Goal: Task Accomplishment & Management: Manage account settings

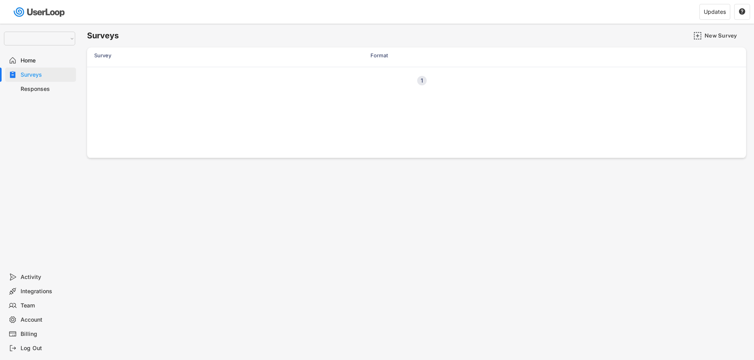
select select ""1348695171700984260__LOOKUP__1755087592031x530942177488485950""
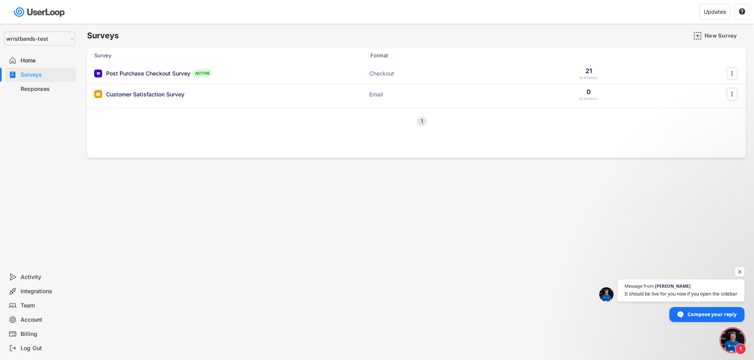
scroll to position [3427, 0]
click at [28, 307] on div "Team" at bounding box center [47, 306] width 52 height 8
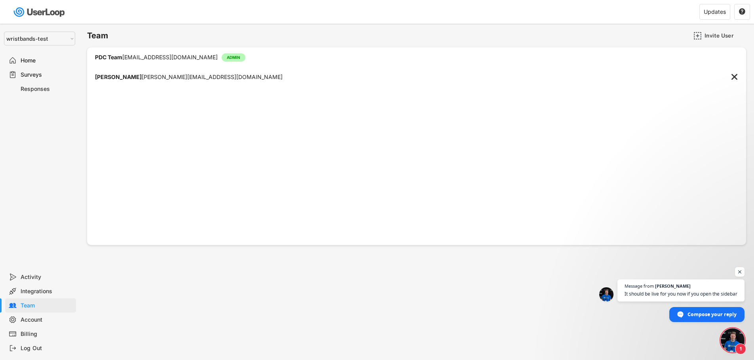
click at [197, 79] on div "[PERSON_NAME] [EMAIL_ADDRESS][DOMAIN_NAME]" at bounding box center [188, 77] width 187 height 6
drag, startPoint x: 212, startPoint y: 77, endPoint x: 132, endPoint y: 80, distance: 80.0
click at [132, 80] on div "[PERSON_NAME] [EMAIL_ADDRESS][DOMAIN_NAME] " at bounding box center [416, 77] width 659 height 20
copy div "[PERSON_NAME][EMAIL_ADDRESS][DOMAIN_NAME]"
click at [707, 36] on div "Invite User" at bounding box center [724, 35] width 40 height 7
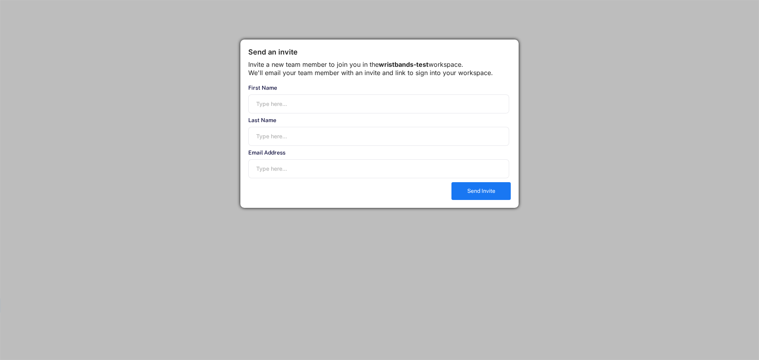
click at [369, 114] on input "input" at bounding box center [378, 104] width 261 height 19
type input "[PERSON_NAME]"
click at [309, 178] on input "email" at bounding box center [378, 168] width 261 height 19
paste input "[PERSON_NAME][EMAIL_ADDRESS][DOMAIN_NAME]"
click at [278, 178] on input "[PERSON_NAME][EMAIL_ADDRESS][DOMAIN_NAME]" at bounding box center [378, 168] width 261 height 19
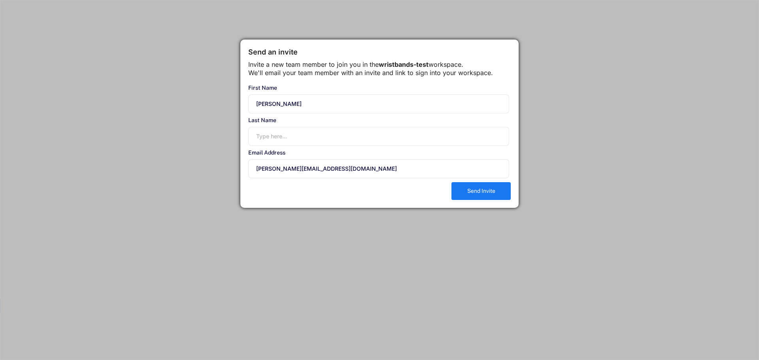
click at [278, 178] on input "[PERSON_NAME][EMAIL_ADDRESS][DOMAIN_NAME]" at bounding box center [378, 168] width 261 height 19
click at [276, 178] on input "[PERSON_NAME][EMAIL_ADDRESS][DOMAIN_NAME]" at bounding box center [378, 168] width 261 height 19
drag, startPoint x: 268, startPoint y: 179, endPoint x: 289, endPoint y: 179, distance: 20.6
click at [289, 178] on input "[PERSON_NAME][EMAIL_ADDRESS][DOMAIN_NAME]" at bounding box center [378, 168] width 261 height 19
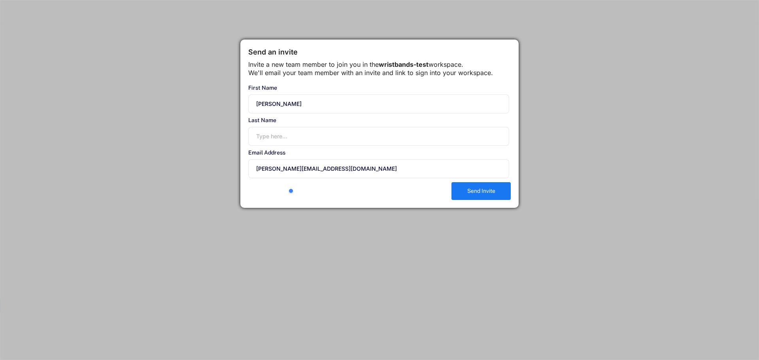
type input "[PERSON_NAME][EMAIL_ADDRESS][DOMAIN_NAME]"
click at [282, 146] on input "input" at bounding box center [378, 136] width 261 height 19
paste input "[PERSON_NAME]"
type input "[PERSON_NAME]"
click at [345, 155] on div "Email Address" at bounding box center [378, 153] width 261 height 6
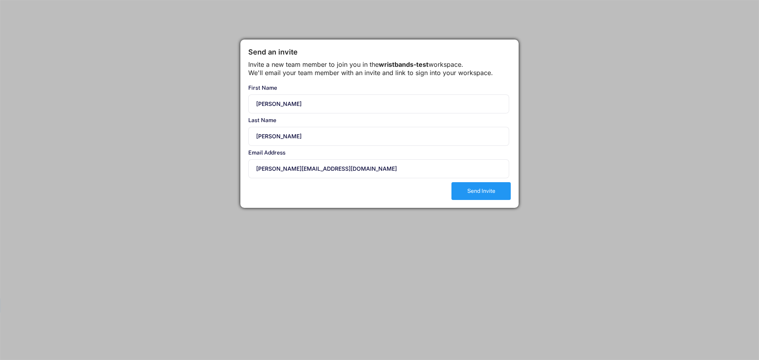
click at [472, 200] on button "Send Invite" at bounding box center [481, 191] width 59 height 18
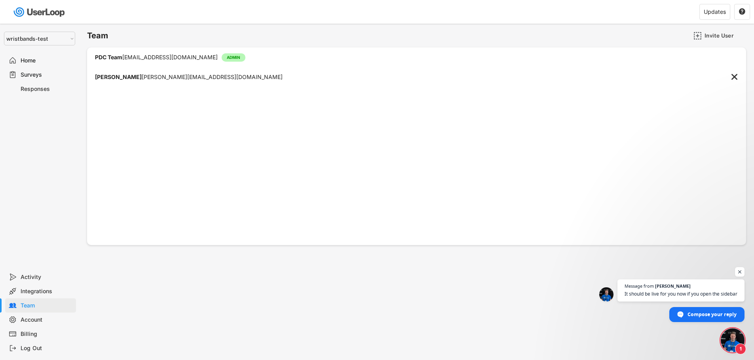
click at [726, 341] on span "Open chat" at bounding box center [732, 341] width 24 height 24
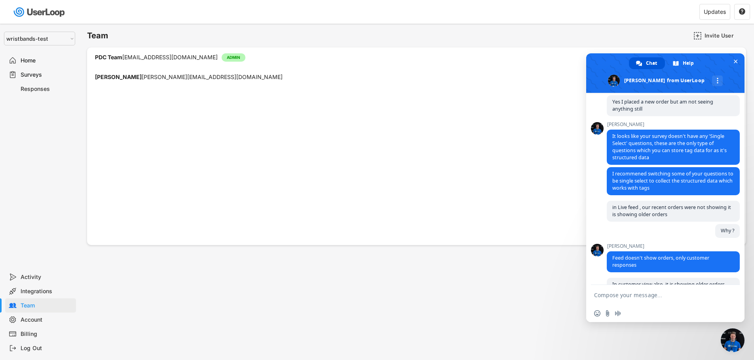
scroll to position [2454, 0]
click at [612, 165] on span "It looks like your survey doesn't have any 'Single Select' questions, these are…" at bounding box center [672, 147] width 133 height 35
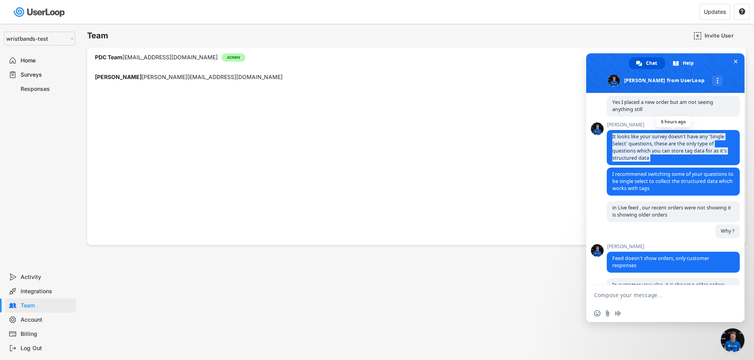
drag, startPoint x: 612, startPoint y: 173, endPoint x: 652, endPoint y: 195, distance: 46.2
click at [652, 165] on span "It looks like your survey doesn't have any 'Single Select' questions, these are…" at bounding box center [672, 147] width 133 height 35
copy div "It looks like your survey doesn't have any 'Single Select' questions, these are…"
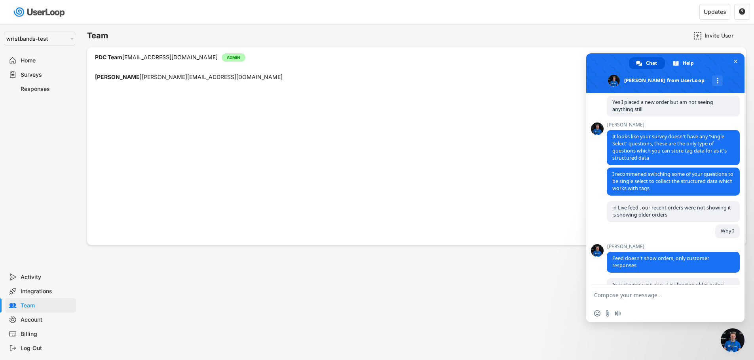
click at [39, 80] on div "Surveys" at bounding box center [40, 75] width 71 height 14
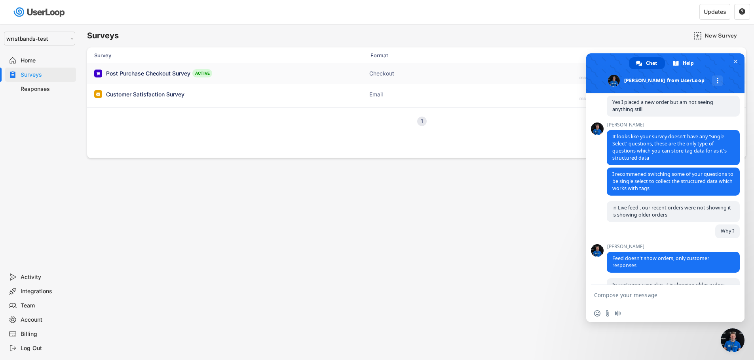
click at [149, 75] on div "Post Purchase Checkout Survey" at bounding box center [148, 74] width 84 height 8
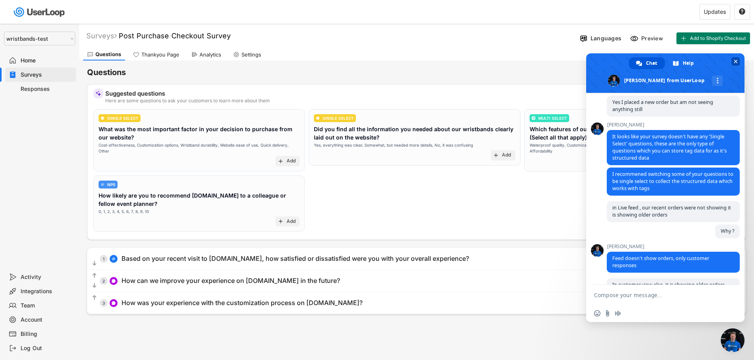
click at [735, 60] on span "Close chat" at bounding box center [735, 61] width 4 height 5
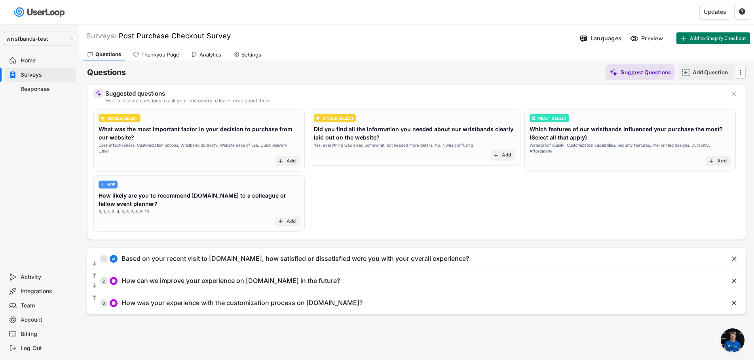
click at [704, 70] on div "Add Question" at bounding box center [712, 72] width 40 height 7
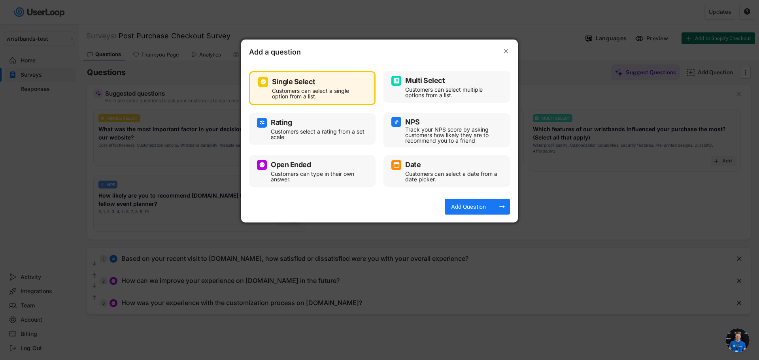
click at [504, 53] on text "" at bounding box center [506, 51] width 5 height 8
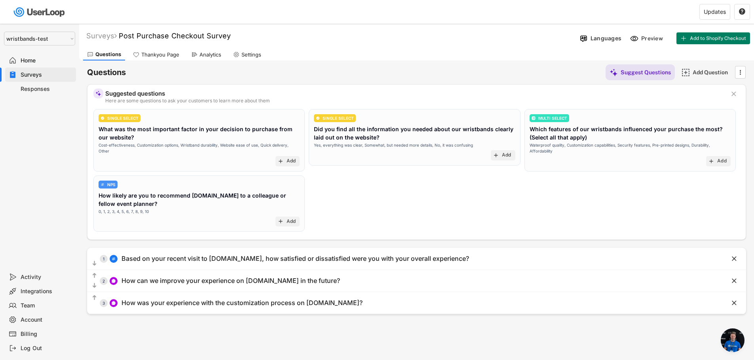
click at [732, 340] on span "Open chat" at bounding box center [732, 341] width 24 height 24
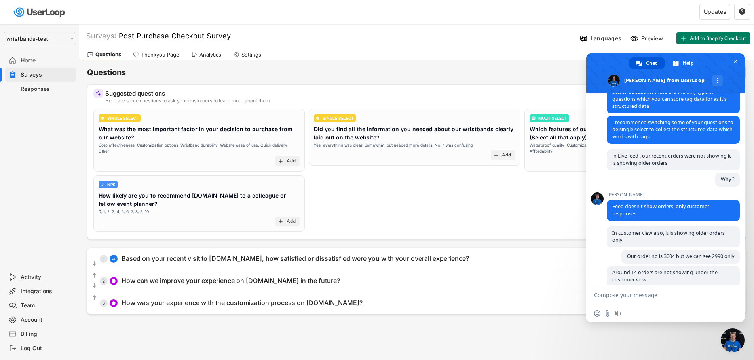
scroll to position [2503, 0]
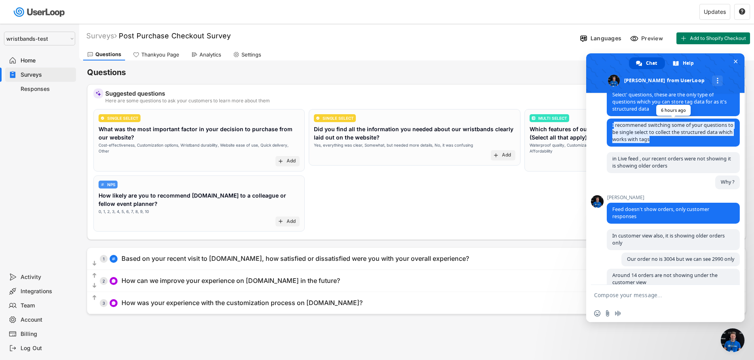
drag, startPoint x: 613, startPoint y: 163, endPoint x: 675, endPoint y: 175, distance: 63.2
click at [675, 147] on span "I recommened switching some of your questions to be single select to collect th…" at bounding box center [672, 133] width 133 height 28
copy span "recommened switching some of your questions to be single select to collect the …"
